Goal: Task Accomplishment & Management: Manage account settings

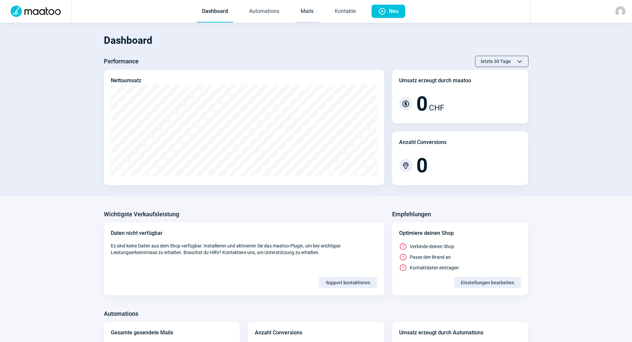
click at [312, 15] on link "Mails" at bounding box center [307, 12] width 24 height 22
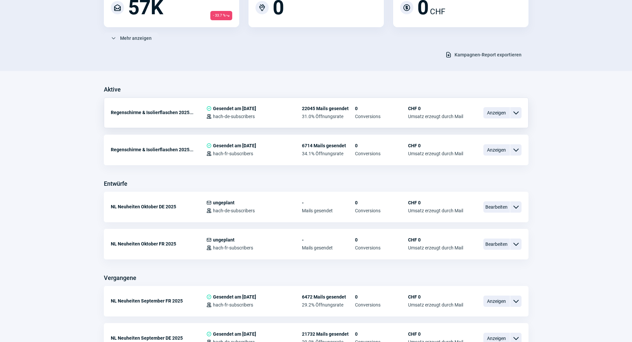
scroll to position [99, 0]
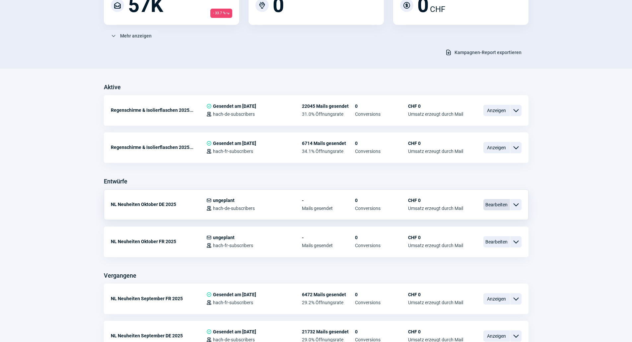
click at [488, 206] on span "Bearbeiten" at bounding box center [496, 204] width 27 height 11
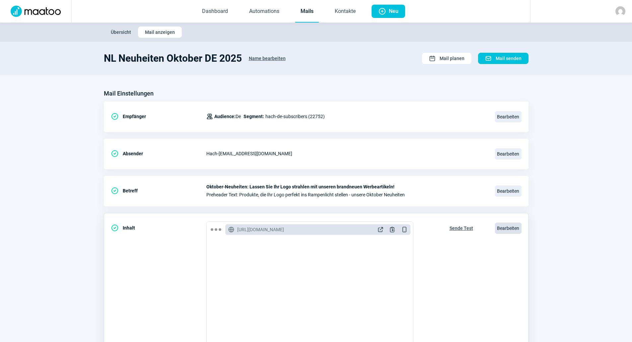
click at [512, 230] on span "Bearbeiten" at bounding box center [508, 228] width 27 height 11
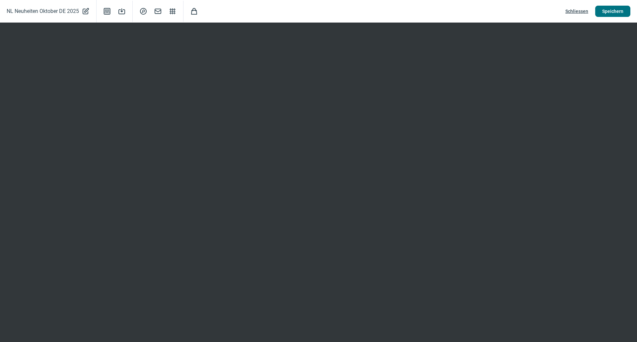
click at [597, 14] on button "Speichern" at bounding box center [612, 11] width 35 height 11
click at [579, 13] on span "Schliessen" at bounding box center [576, 11] width 23 height 11
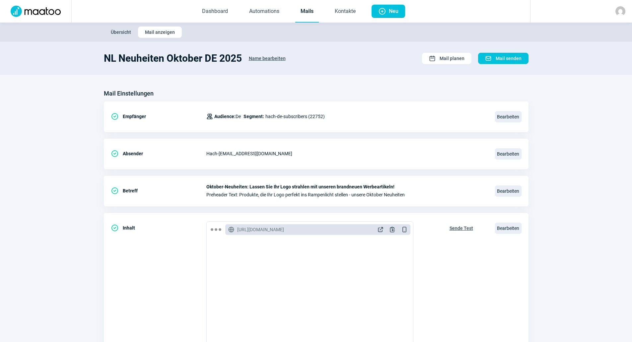
click at [300, 19] on link "Mails" at bounding box center [307, 12] width 24 height 22
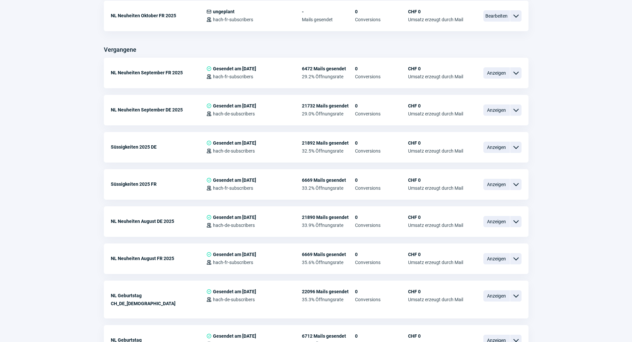
scroll to position [332, 0]
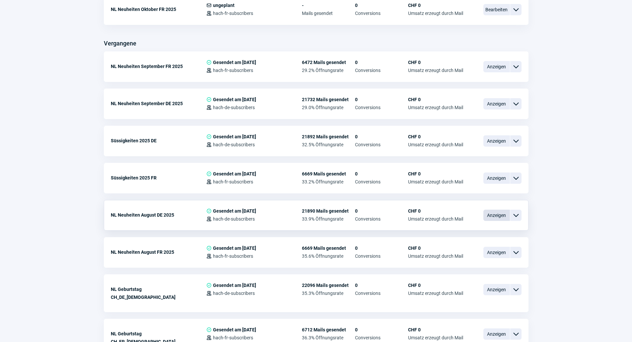
click at [492, 214] on span "Anzeigen" at bounding box center [496, 215] width 27 height 11
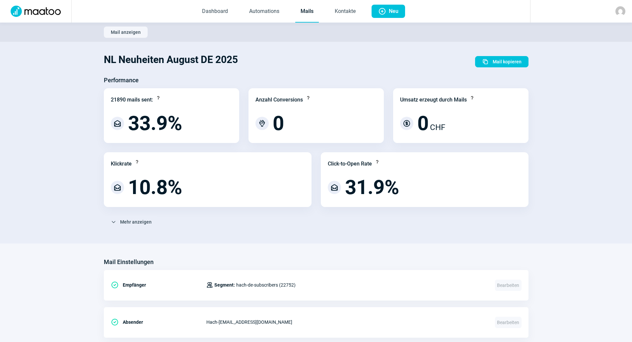
click at [301, 15] on link "Mails" at bounding box center [307, 12] width 24 height 22
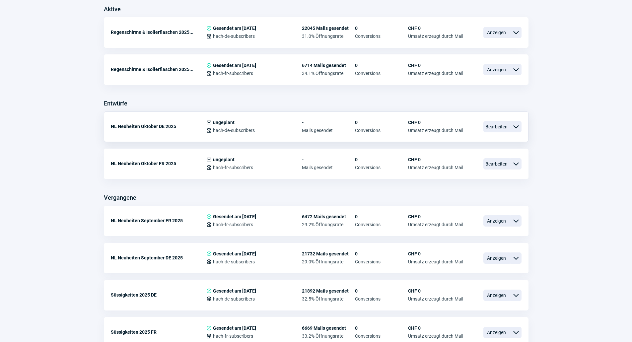
scroll to position [166, 0]
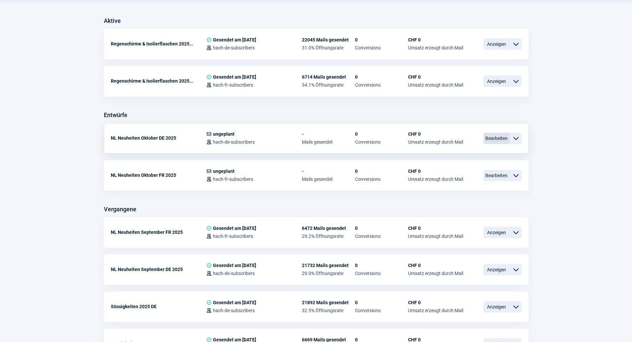
click at [494, 142] on span "Bearbeiten" at bounding box center [496, 138] width 27 height 11
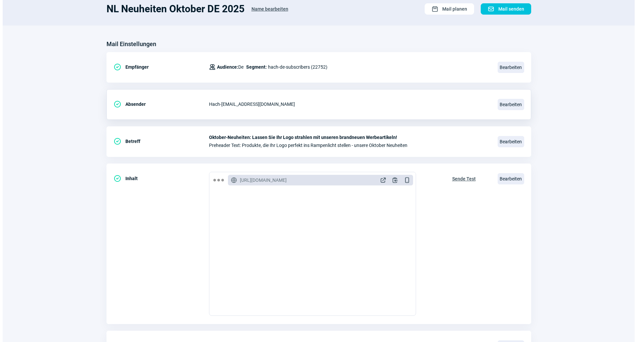
scroll to position [89, 0]
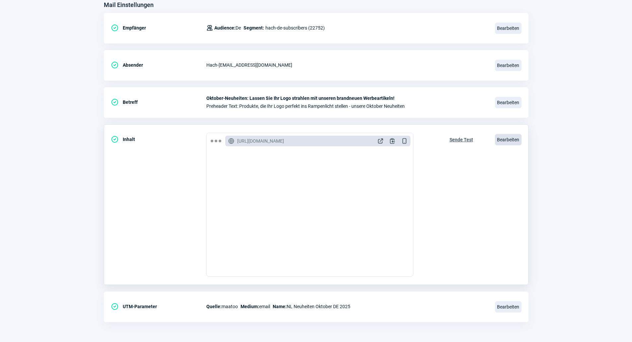
click at [518, 134] on span "Bearbeiten" at bounding box center [508, 139] width 27 height 11
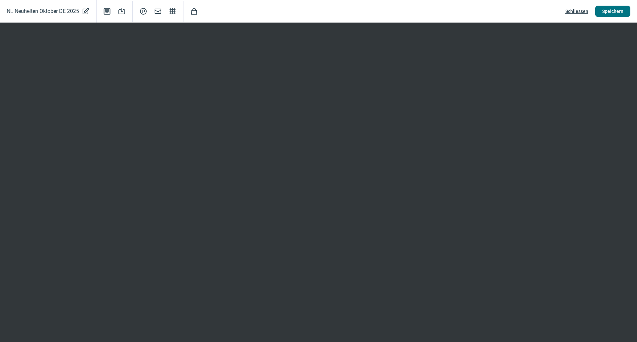
click at [608, 11] on span "Speichern" at bounding box center [612, 11] width 21 height 11
click at [573, 14] on span "Schliessen" at bounding box center [576, 11] width 23 height 11
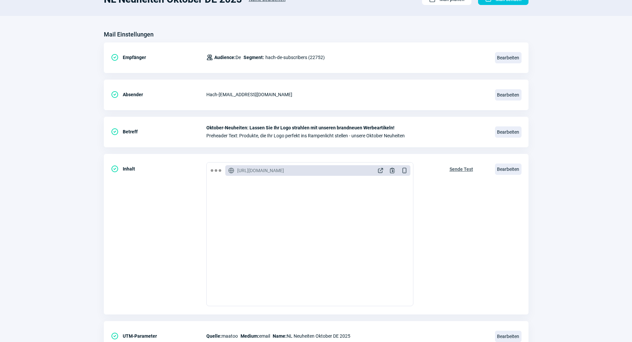
scroll to position [0, 0]
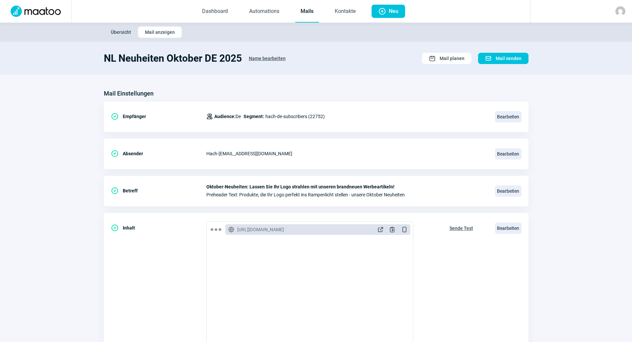
click at [306, 15] on link "Mails" at bounding box center [307, 12] width 24 height 22
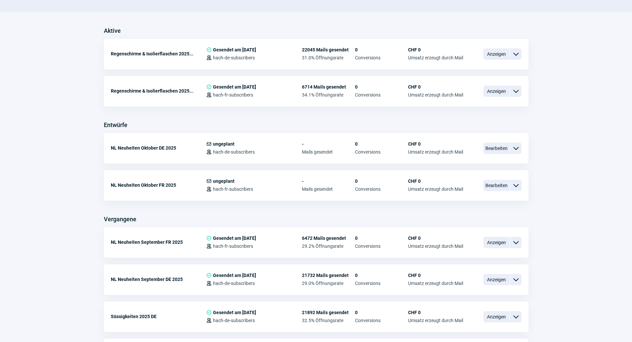
scroll to position [166, 0]
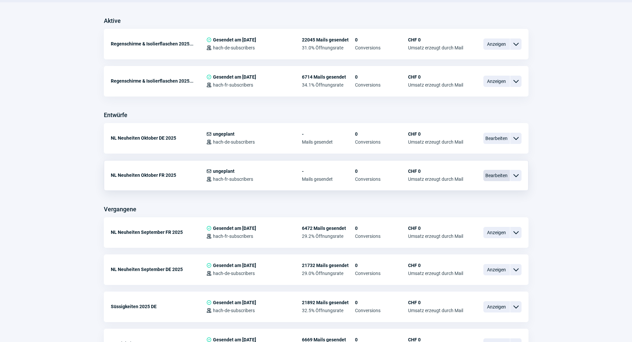
drag, startPoint x: 478, startPoint y: 175, endPoint x: 489, endPoint y: 175, distance: 11.6
click at [479, 175] on div "NL Neuheiten Oktober FR 2025 Mail icon ungeplant Users icon hach-fr-subscribers…" at bounding box center [316, 175] width 425 height 31
click at [490, 175] on span "Bearbeiten" at bounding box center [496, 175] width 27 height 11
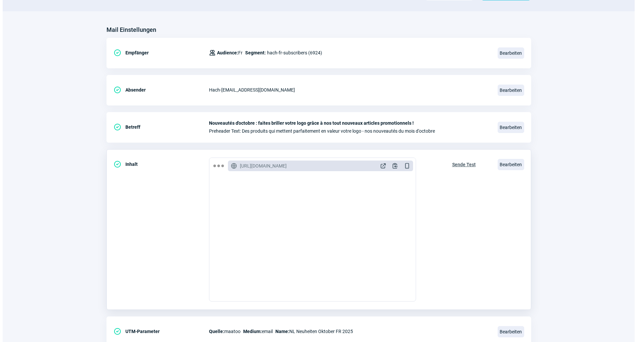
scroll to position [66, 0]
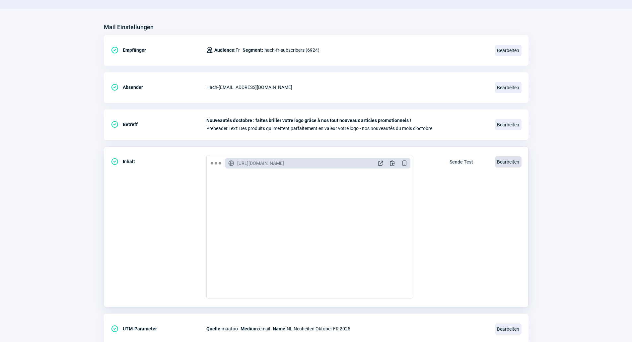
click at [514, 162] on span "Bearbeiten" at bounding box center [508, 161] width 27 height 11
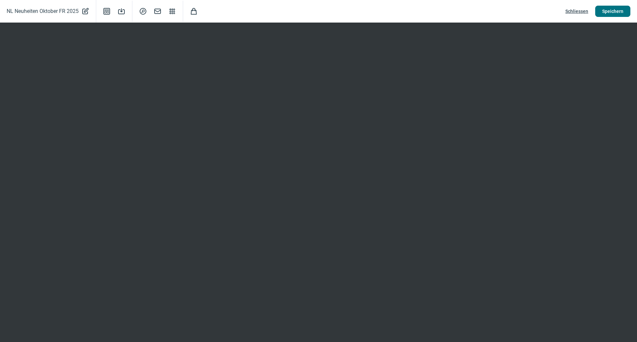
click at [602, 6] on button "Speichern" at bounding box center [612, 11] width 35 height 11
click at [584, 8] on span "Schliessen" at bounding box center [576, 11] width 23 height 11
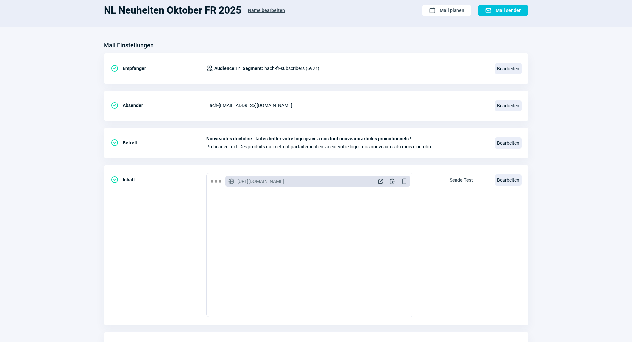
scroll to position [0, 0]
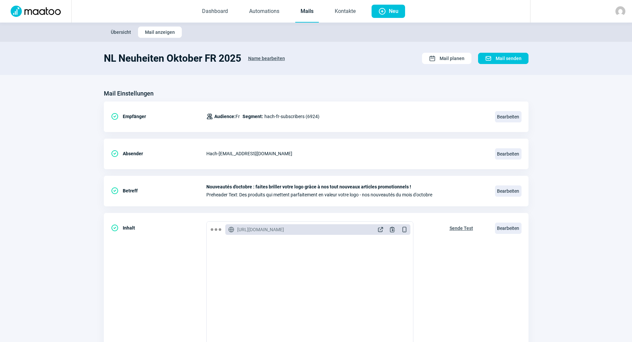
click at [311, 10] on link "Mails" at bounding box center [307, 12] width 24 height 22
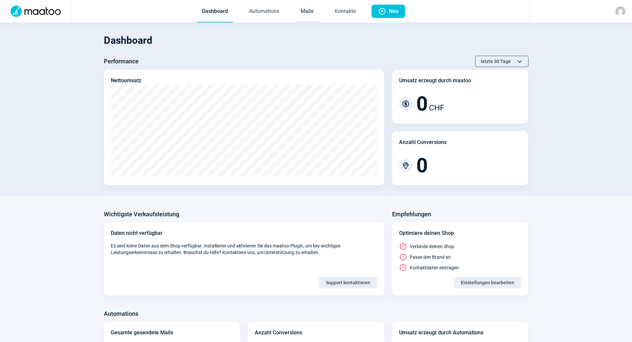
click at [318, 13] on link "Mails" at bounding box center [307, 12] width 24 height 22
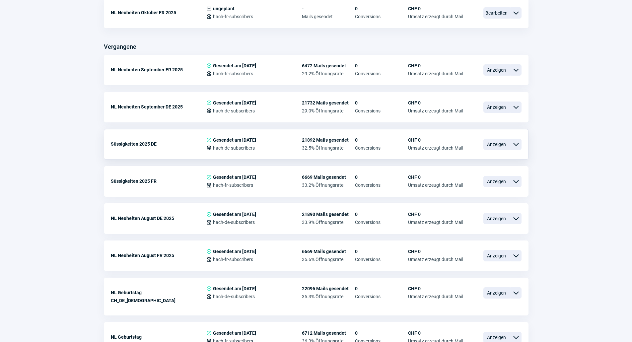
scroll to position [332, 0]
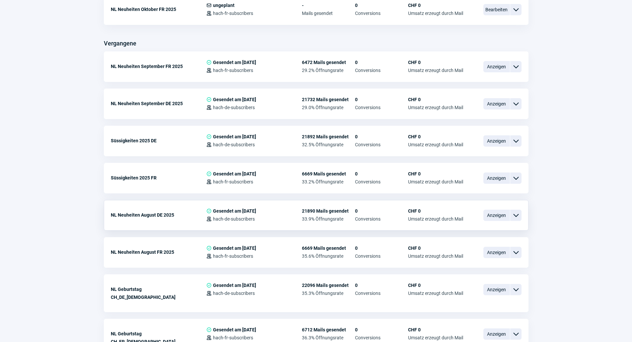
click at [480, 216] on div "NL Neuheiten August DE 2025 CheckCircle icon Gesendet am 05.08.2025 Users icon …" at bounding box center [316, 215] width 425 height 31
click at [486, 215] on span "Anzeigen" at bounding box center [496, 215] width 27 height 11
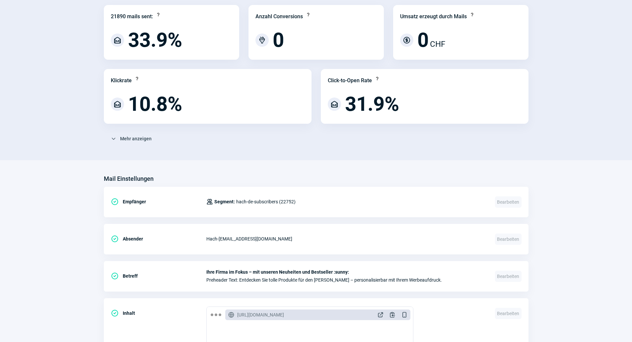
scroll to position [166, 0]
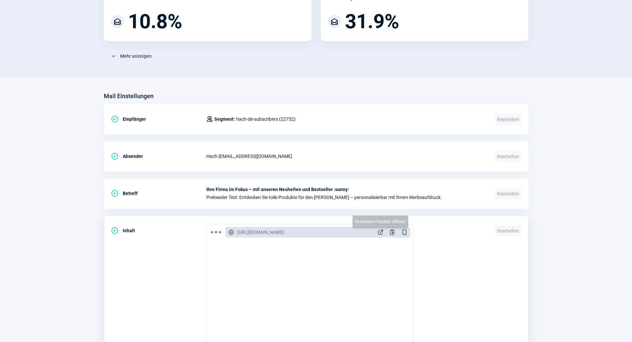
click at [383, 231] on span "ExternalLink icon" at bounding box center [380, 232] width 7 height 7
